Goal: Task Accomplishment & Management: Use online tool/utility

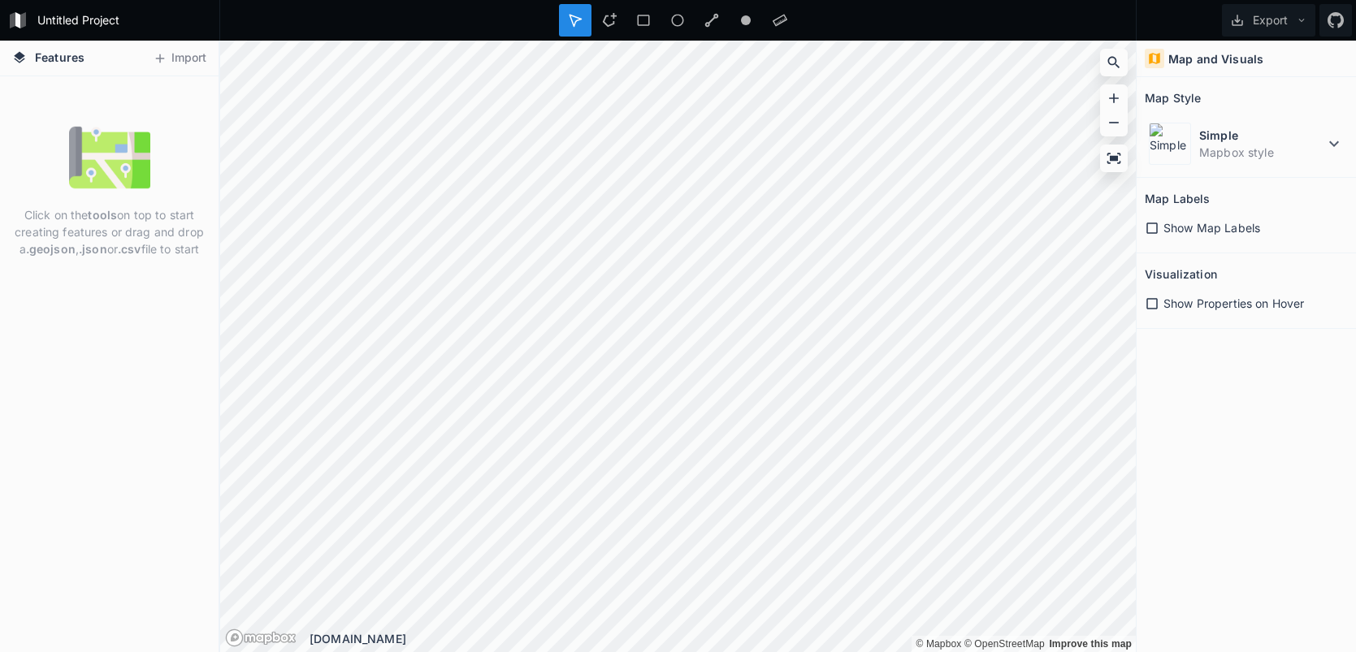
click at [1255, 234] on span "Show Map Labels" at bounding box center [1212, 227] width 97 height 17
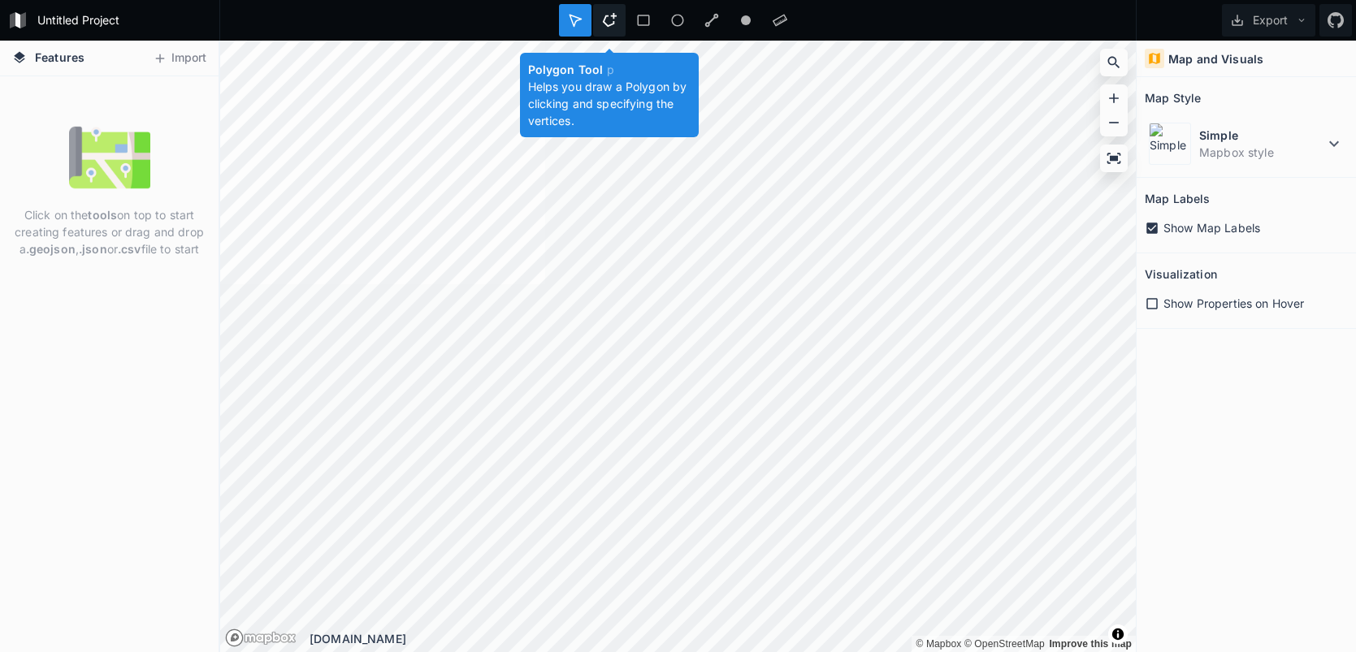
click at [610, 24] on icon at bounding box center [609, 20] width 14 height 14
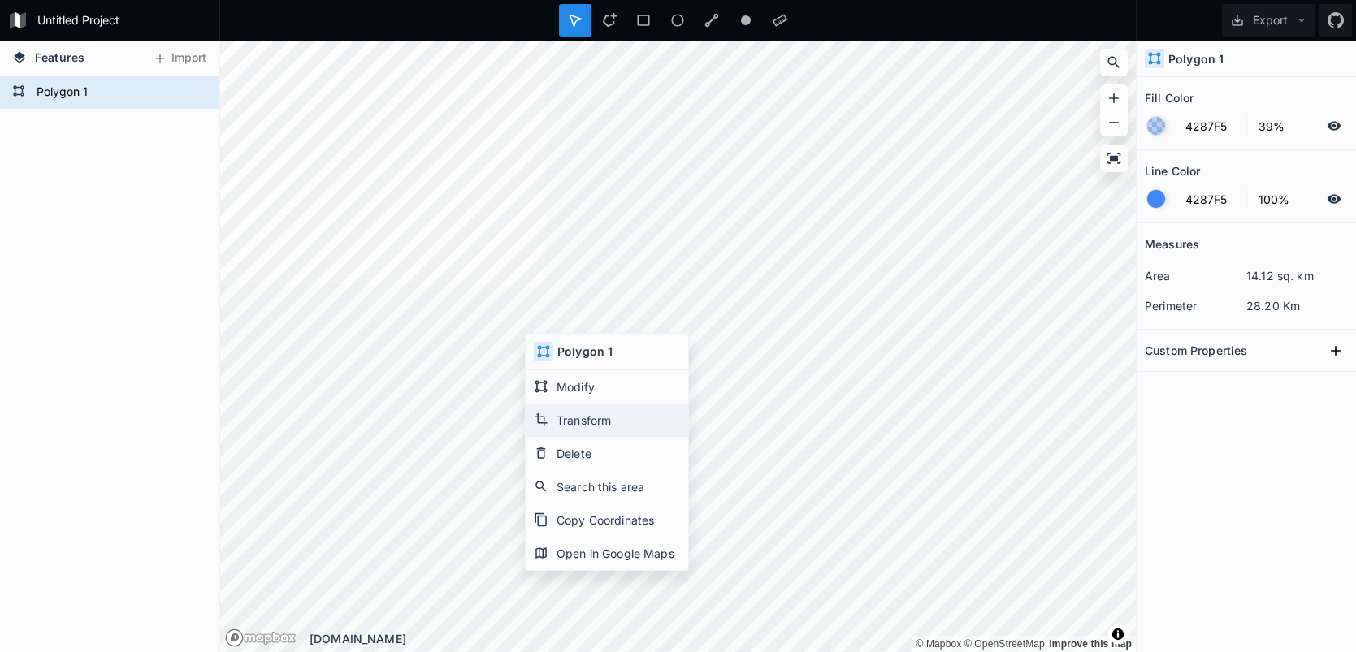
click at [600, 437] on div "Transform" at bounding box center [607, 453] width 163 height 33
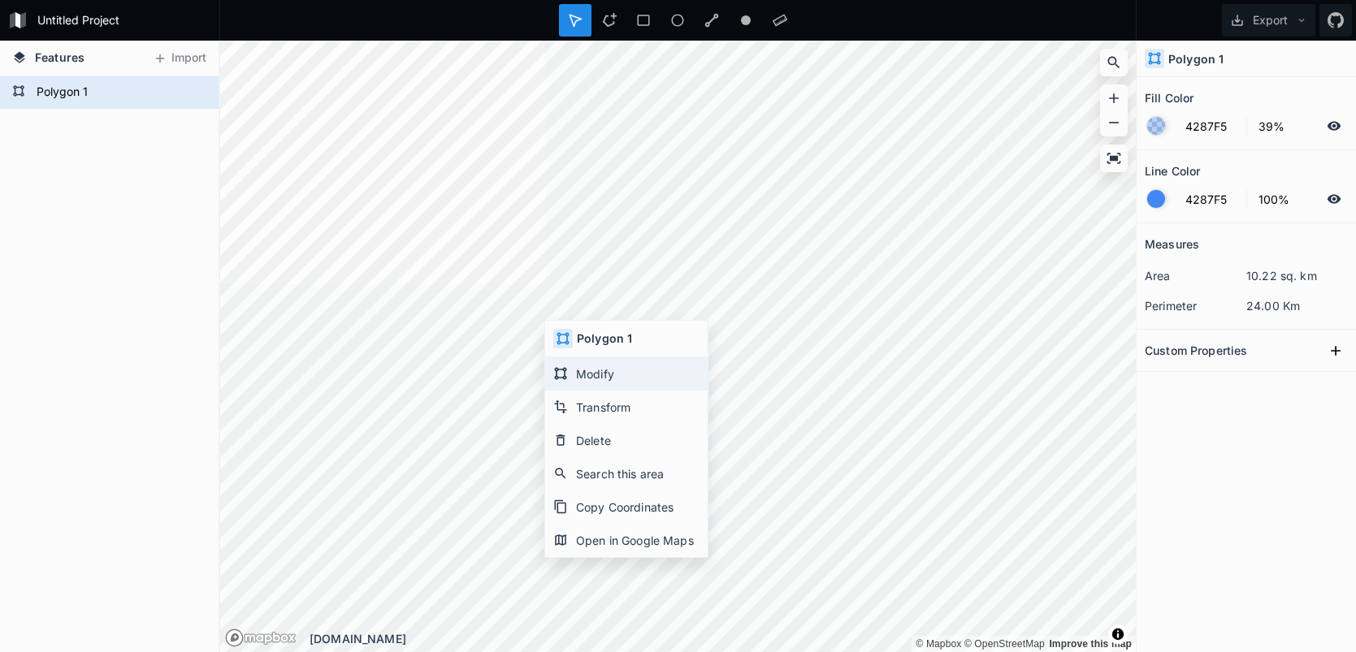
click at [596, 391] on div "Modify" at bounding box center [626, 407] width 163 height 33
click at [1276, 23] on button "Export" at bounding box center [1268, 20] width 93 height 33
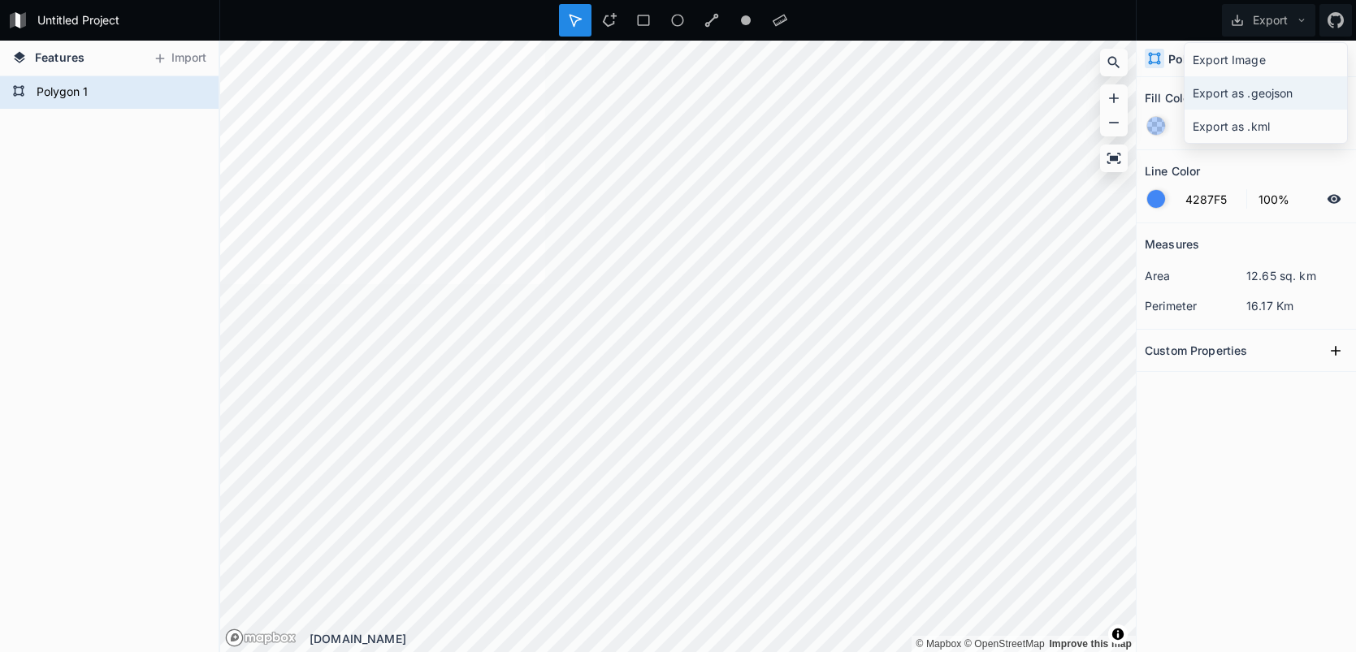
click at [1284, 110] on div "Export as .geojson" at bounding box center [1266, 126] width 163 height 33
click at [144, 98] on form "Polygon 1" at bounding box center [108, 92] width 152 height 24
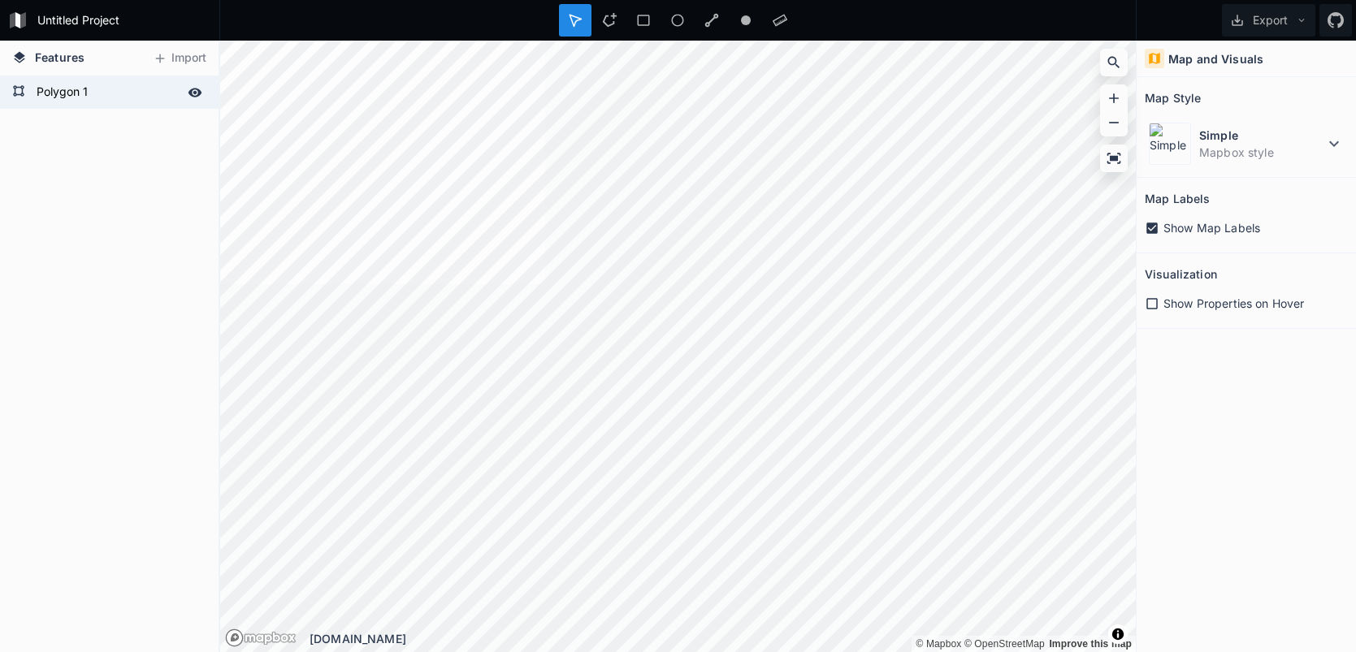
click at [154, 96] on form "Polygon 1" at bounding box center [108, 92] width 152 height 24
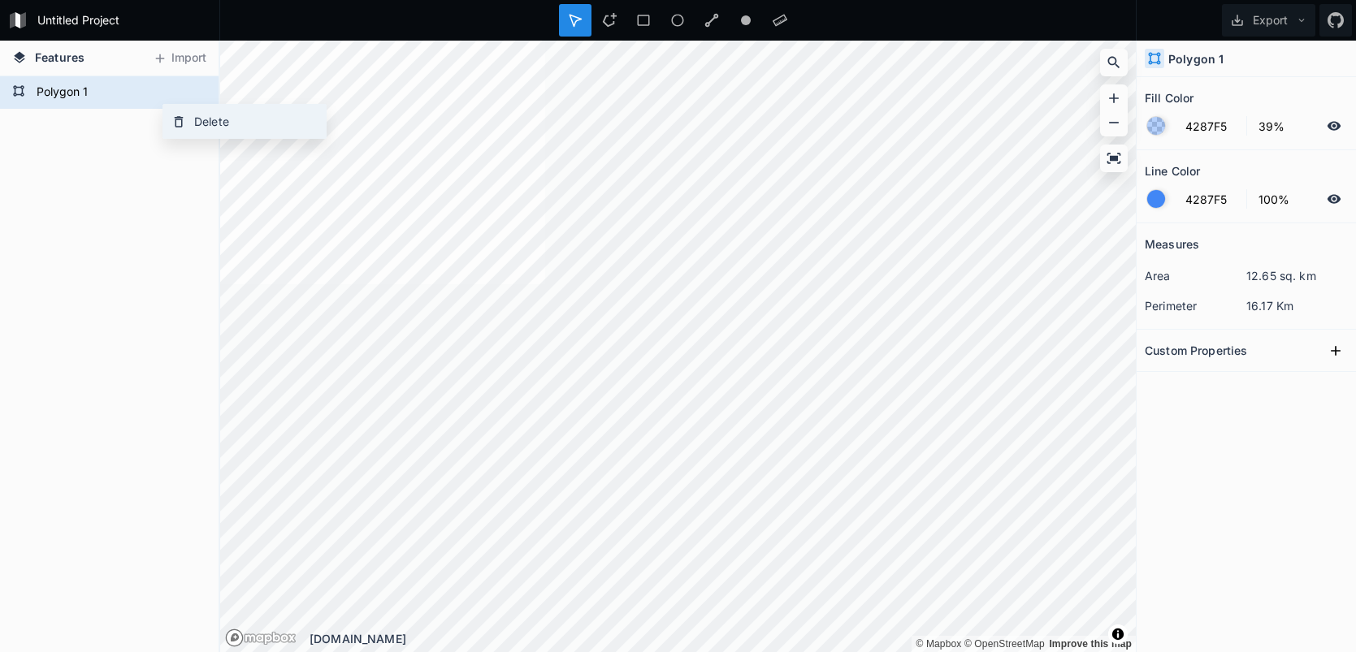
click at [172, 115] on icon at bounding box center [178, 122] width 15 height 15
